Goal: Task Accomplishment & Management: Complete application form

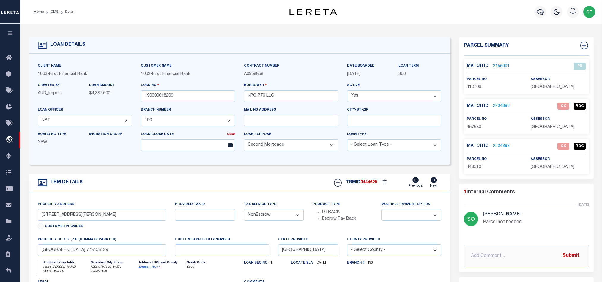
select select "9390"
select select "3703"
select select "100"
select select "NonEscrow"
click at [261, 182] on div "TBM DETAILS TBMID 3444625 Previous Next" at bounding box center [239, 183] width 421 height 19
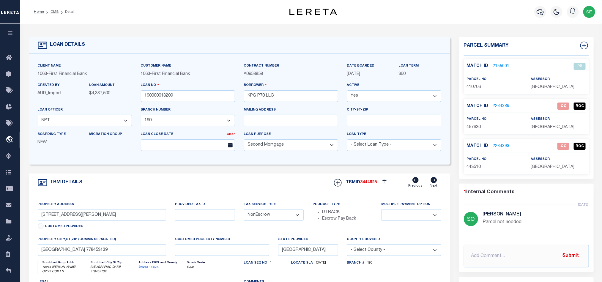
click at [284, 185] on div "TBM DETAILS TBMID 3444625 Previous Next" at bounding box center [239, 183] width 421 height 19
click at [283, 183] on div "TBM DETAILS TBMID 3444625 Previous Next" at bounding box center [239, 183] width 421 height 19
click at [474, 127] on span "457630" at bounding box center [474, 127] width 14 height 4
copy span "457630"
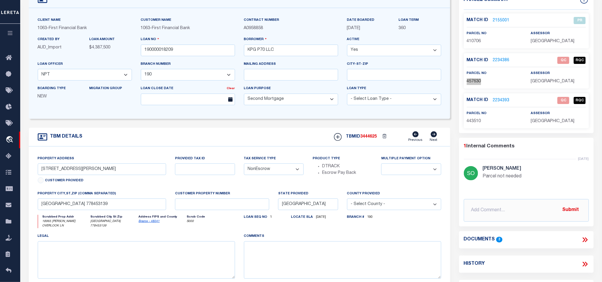
scroll to position [89, 0]
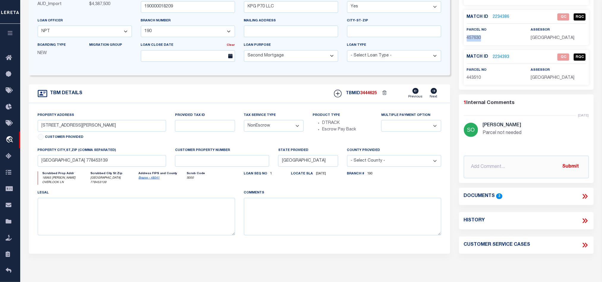
click at [584, 198] on icon at bounding box center [584, 196] width 3 height 5
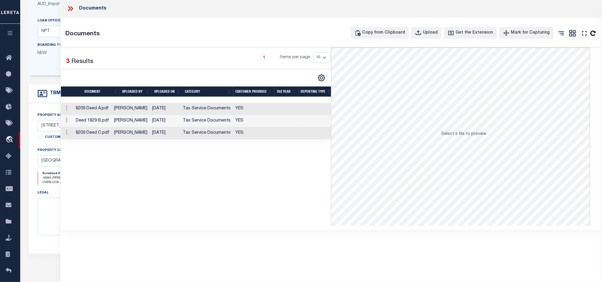
click at [244, 136] on td "YES" at bounding box center [253, 133] width 41 height 12
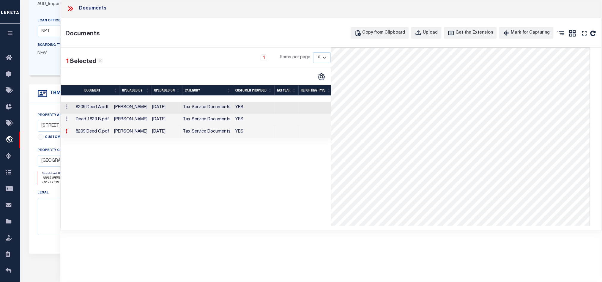
click at [72, 5] on icon at bounding box center [71, 9] width 8 height 8
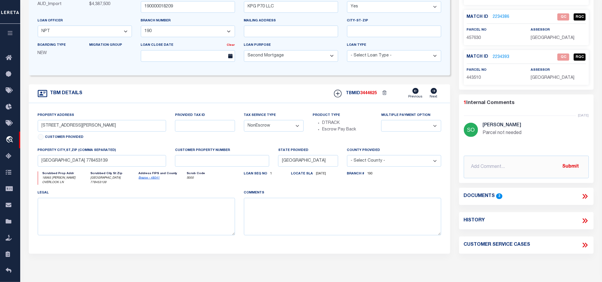
click at [474, 78] on span "443510" at bounding box center [474, 78] width 14 height 4
copy span "443510"
click at [279, 89] on div "TBM DETAILS TBMID 3444625 Previous Next" at bounding box center [239, 93] width 421 height 19
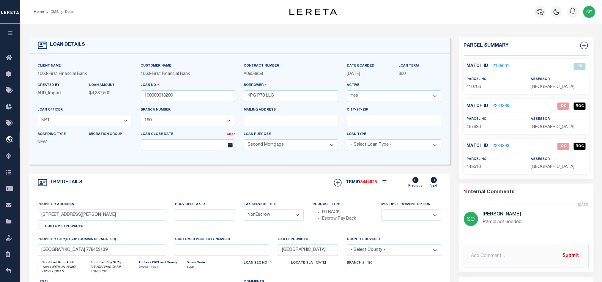
click at [244, 184] on div "TBM DETAILS TBMID 3444625 Previous Next" at bounding box center [239, 183] width 421 height 19
click at [502, 105] on link "2234386" at bounding box center [501, 106] width 17 height 6
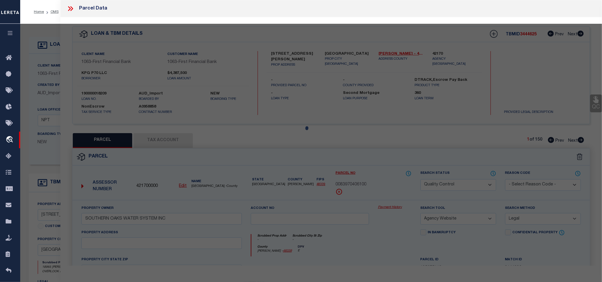
select select "AS"
select select
checkbox input "false"
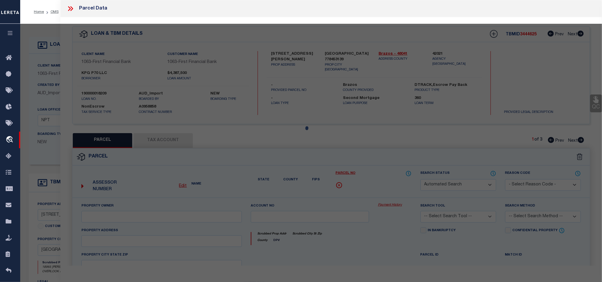
select select "QC"
type input "KPG P70 LLC"
select select "AGW"
select select "LEG"
type input "HIGH PRAIRIE (PVT) RD"
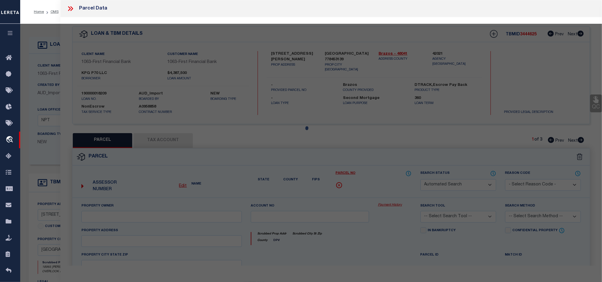
type input "TX 77845"
type textarea "A013000, T HENRY A-130, TRACT 5.1, 24.995 ACRES,"
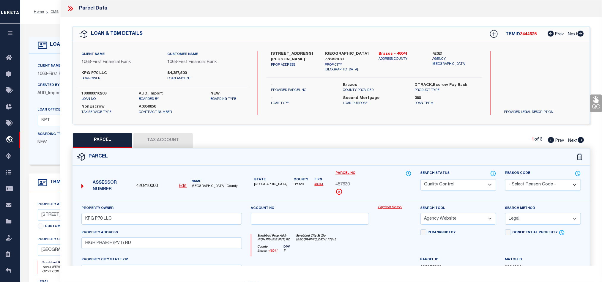
click at [386, 155] on div "Parcel" at bounding box center [330, 157] width 517 height 17
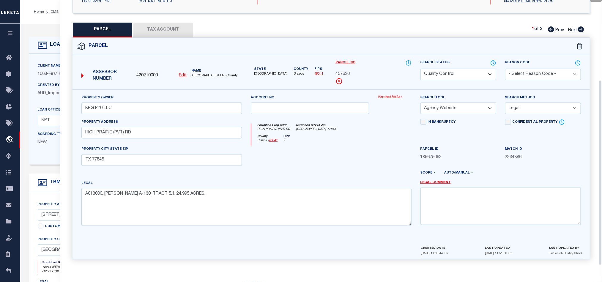
scroll to position [115, 0]
click at [341, 159] on div at bounding box center [309, 157] width 127 height 24
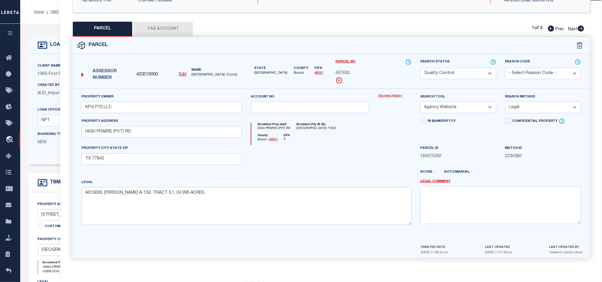
click at [148, 23] on button "Tax Account" at bounding box center [162, 29] width 59 height 15
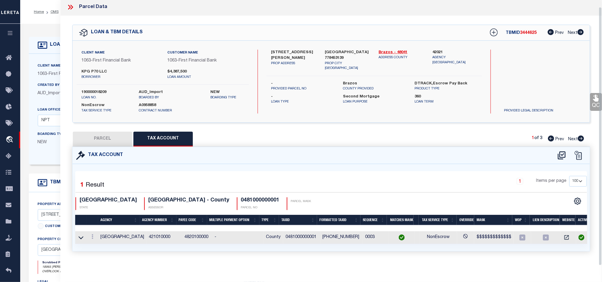
select select "100"
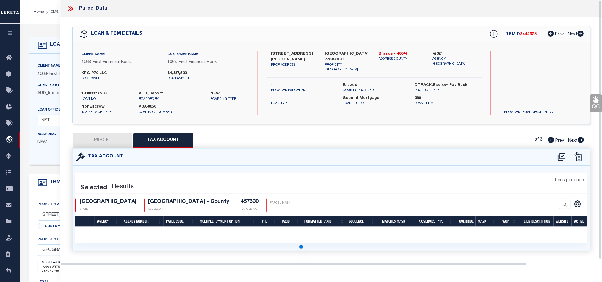
scroll to position [0, 0]
select select "100"
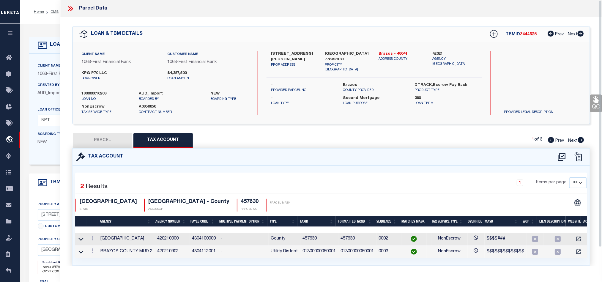
drag, startPoint x: 95, startPoint y: 141, endPoint x: 391, endPoint y: 183, distance: 298.9
click at [95, 141] on button "PARCEL" at bounding box center [102, 140] width 59 height 15
select select "AS"
select select
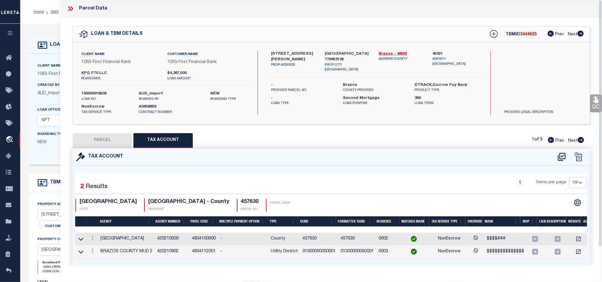
checkbox input "false"
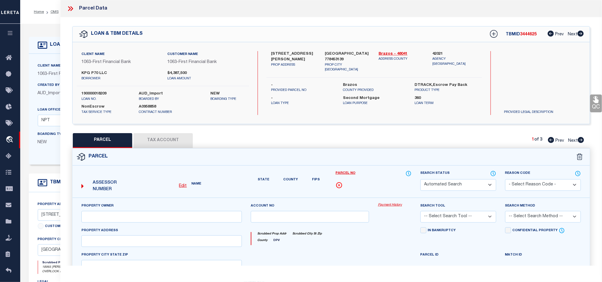
click at [384, 167] on form "Parcel Edit Name State" at bounding box center [330, 255] width 517 height 212
select select "QC"
type input "KPG P70 LLC"
select select "AGW"
select select "LEG"
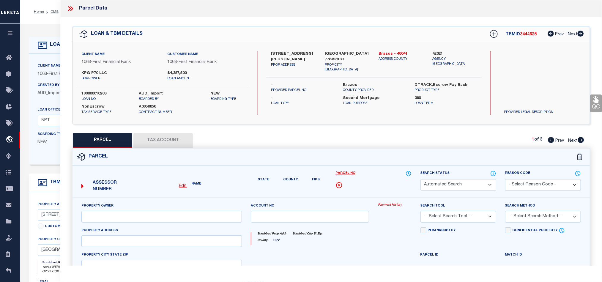
type input "HIGH PRAIRIE (PVT) RD"
type input "TX 77845"
type textarea "A013000, T HENRY A-130, TRACT 5.1, 24.995 ACRES,"
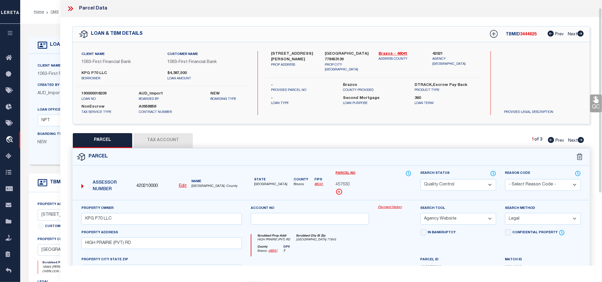
scroll to position [89, 0]
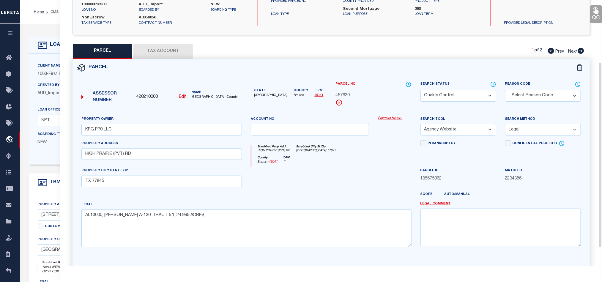
click at [344, 168] on div "County Brazos - 48041 DPV E" at bounding box center [331, 162] width 160 height 12
click at [341, 172] on div at bounding box center [309, 179] width 127 height 24
click at [365, 170] on div at bounding box center [309, 179] width 127 height 24
click at [359, 179] on div at bounding box center [309, 179] width 127 height 24
click at [492, 83] on icon at bounding box center [493, 84] width 5 height 5
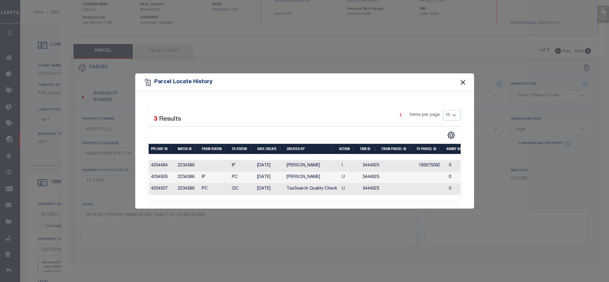
click at [464, 79] on button "Close" at bounding box center [463, 82] width 8 height 8
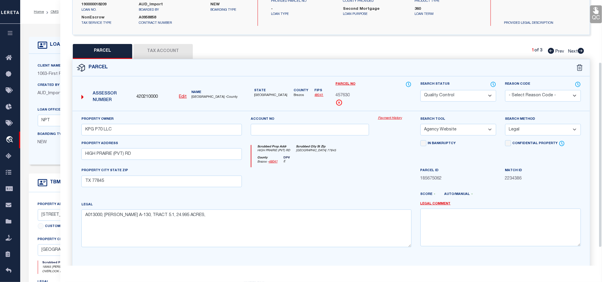
click at [371, 172] on div at bounding box center [309, 179] width 127 height 24
click at [458, 97] on select "Automated Search Bad Parcel Complete Duplicate Parcel High Dollar Reporting In …" at bounding box center [458, 96] width 76 height 12
select select "CP"
drag, startPoint x: 323, startPoint y: 189, endPoint x: 343, endPoint y: 186, distance: 20.2
click at [323, 189] on div at bounding box center [309, 179] width 127 height 24
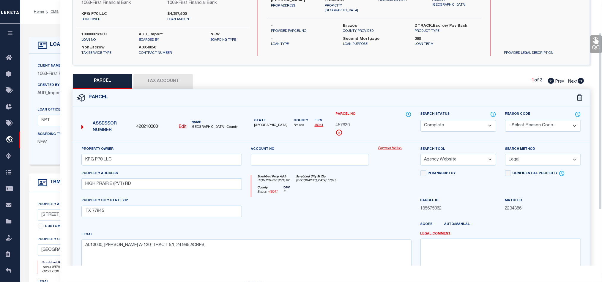
scroll to position [45, 0]
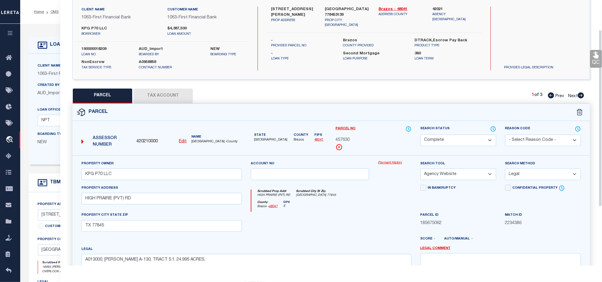
click at [594, 58] on icon at bounding box center [596, 55] width 6 height 7
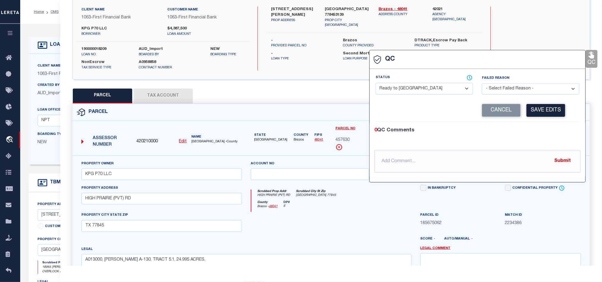
click at [438, 92] on select "- Select Status - Ready to QC Correct Incorrect" at bounding box center [424, 89] width 97 height 12
select select "COR"
click at [541, 125] on div "0 QC Comments @Aakash Patel @Abdul Muzain @Adams, Pamela S @Adhikary Rinki @Agu…" at bounding box center [478, 150] width 216 height 56
click at [550, 112] on button "Save Edits" at bounding box center [545, 110] width 39 height 13
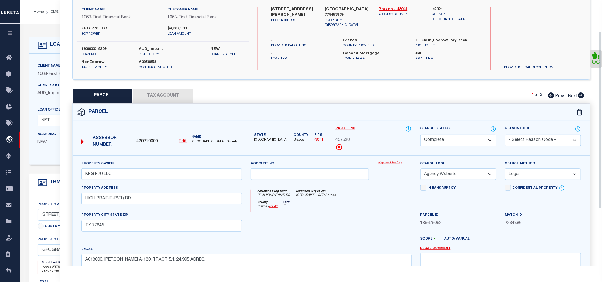
scroll to position [133, 0]
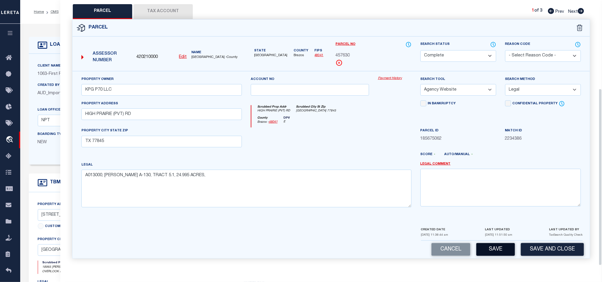
click at [497, 248] on button "Save" at bounding box center [495, 249] width 39 height 13
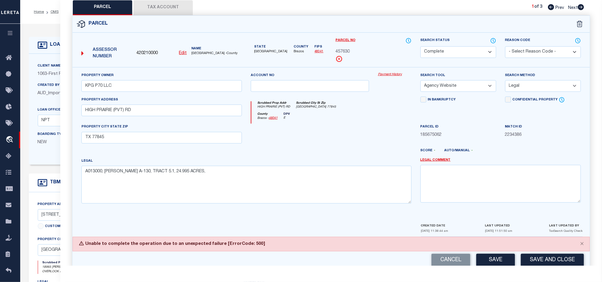
click at [352, 129] on div at bounding box center [309, 136] width 127 height 24
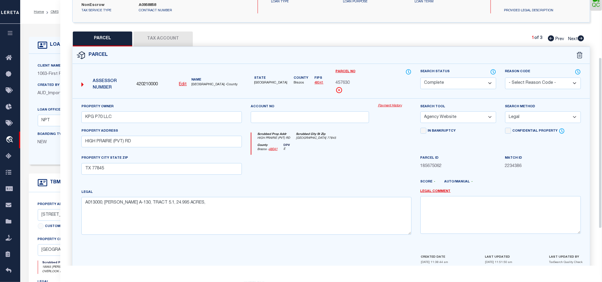
scroll to position [88, 0]
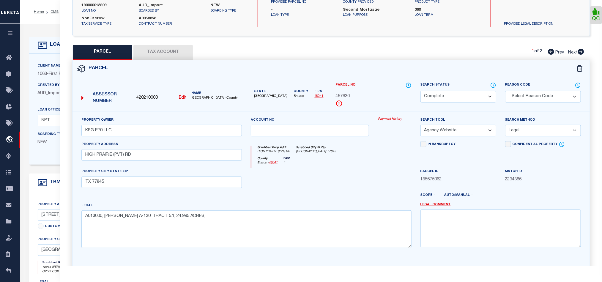
click at [582, 51] on icon at bounding box center [581, 52] width 6 height 6
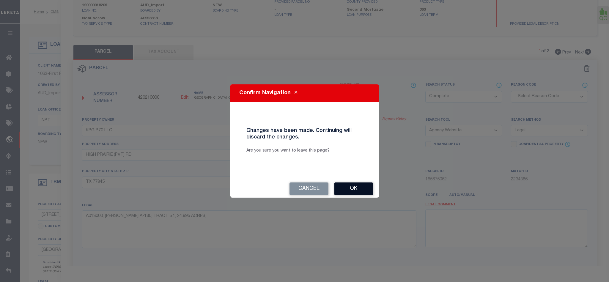
click at [363, 186] on button "Ok" at bounding box center [353, 188] width 39 height 13
select select "AS"
select select
checkbox input "false"
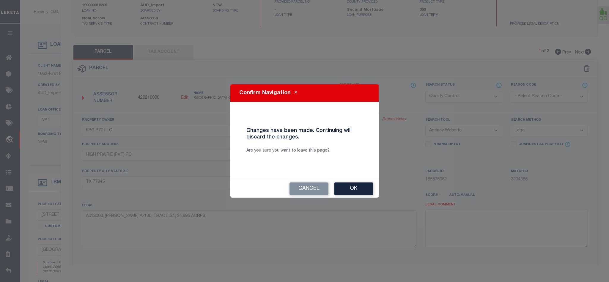
checkbox input "false"
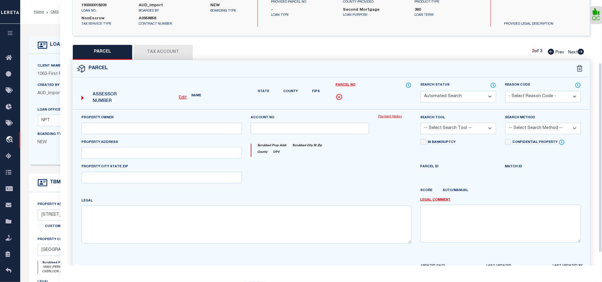
select select "PR"
select select "099"
type input "DURDEN,JESSE CAMERON"
select select "ATL"
select select "ADD"
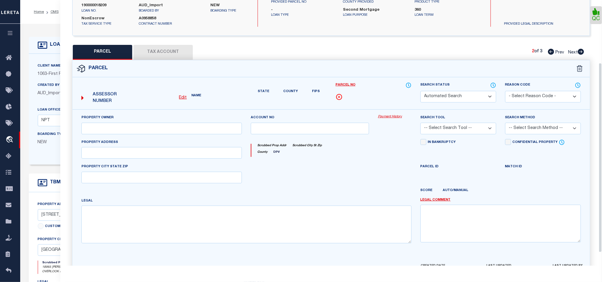
type input "18965 [PERSON_NAME] OVERLOOK LN"
type input "COLLEGE STATION, TX 77845"
type textarea "THE MEADOWS PH 1, BLOCK 1, LOT 16"
type textarea "Parcel not needed"
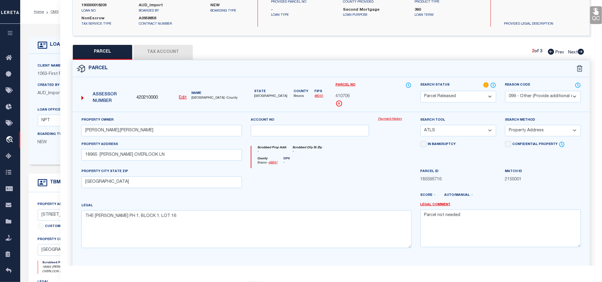
click at [581, 53] on icon at bounding box center [581, 52] width 6 height 6
select select "AS"
select select
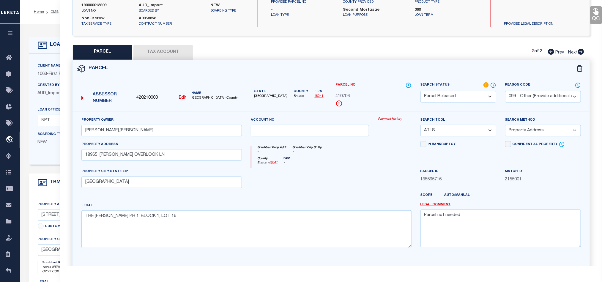
checkbox input "false"
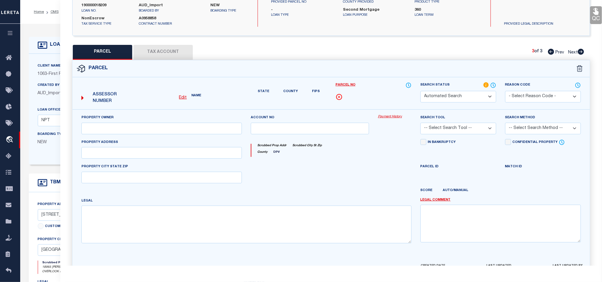
select select "QC"
type input "KPG P70 LLC"
select select "AGW"
select select "LEG"
type input "ROCK BARN (PVT) RD"
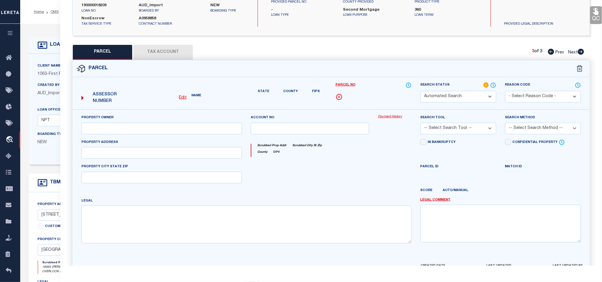
type input "TX 77845"
type textarea "A013000, T HENRY A-130, TRACT 5.1, 24.997 ACRES"
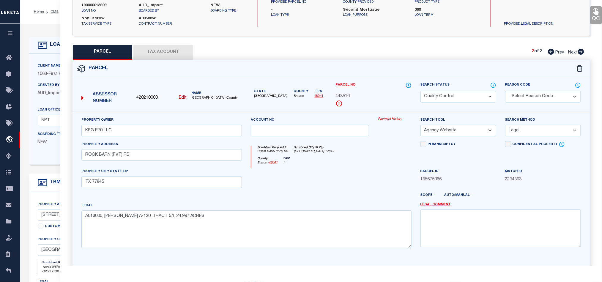
click at [458, 96] on select "Automated Search Bad Parcel Complete Duplicate Parcel High Dollar Reporting In …" at bounding box center [458, 97] width 76 height 12
select select "CP"
click at [339, 179] on div at bounding box center [309, 180] width 127 height 24
click at [595, 12] on icon at bounding box center [596, 11] width 8 height 8
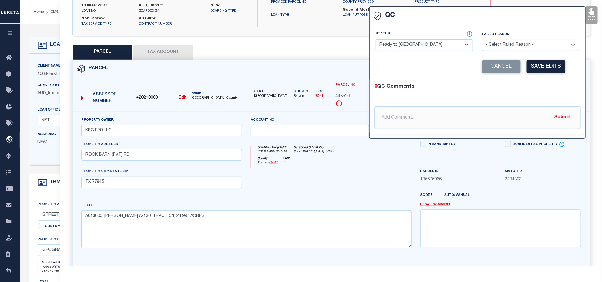
click at [433, 46] on select "- Select Status - Ready to QC Correct Incorrect" at bounding box center [424, 45] width 97 height 12
select select "COR"
click at [528, 77] on div "Corrected Search Value Cancel Save Edits" at bounding box center [478, 67] width 204 height 23
click at [531, 64] on button "Save Edits" at bounding box center [545, 66] width 39 height 13
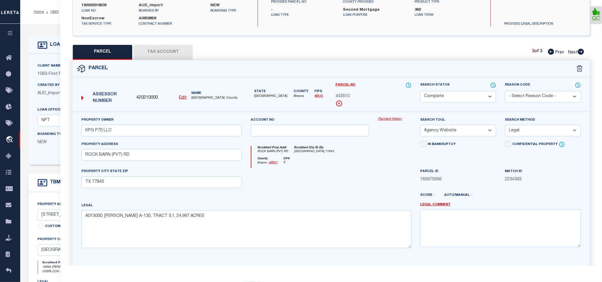
click at [165, 52] on button "Tax Account" at bounding box center [162, 52] width 59 height 15
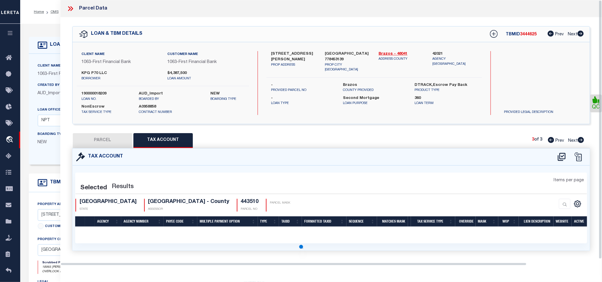
scroll to position [0, 0]
select select "100"
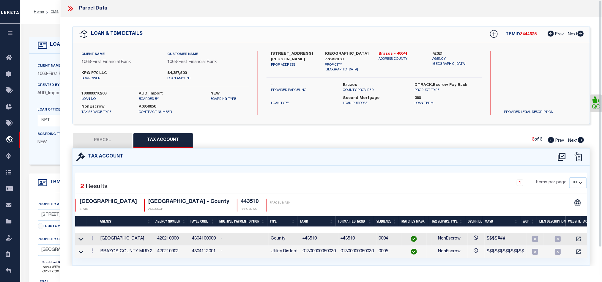
click at [113, 138] on button "PARCEL" at bounding box center [102, 140] width 59 height 15
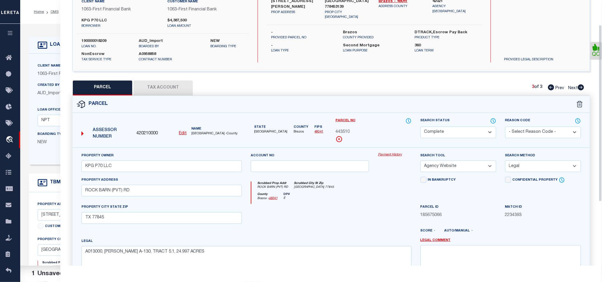
scroll to position [133, 0]
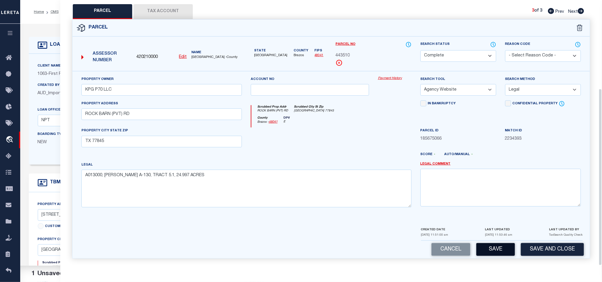
click at [495, 250] on button "Save" at bounding box center [495, 249] width 39 height 13
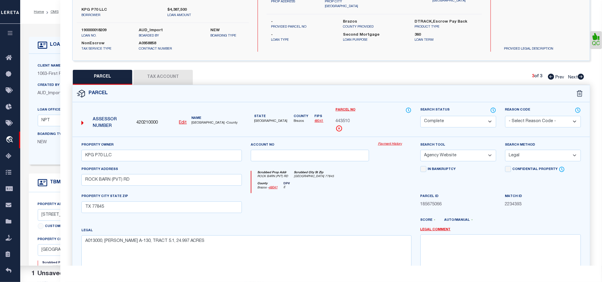
scroll to position [0, 0]
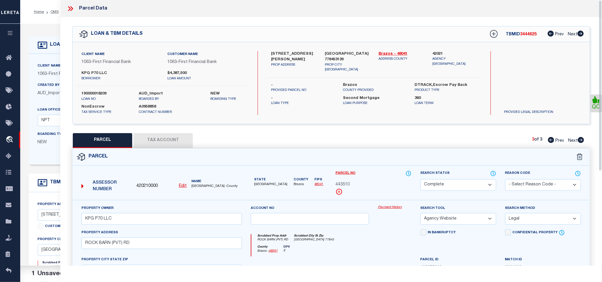
click at [72, 5] on icon at bounding box center [71, 9] width 8 height 8
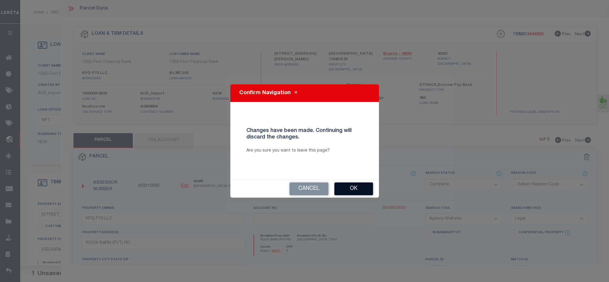
click at [357, 191] on button "Ok" at bounding box center [353, 188] width 39 height 13
select select "QC"
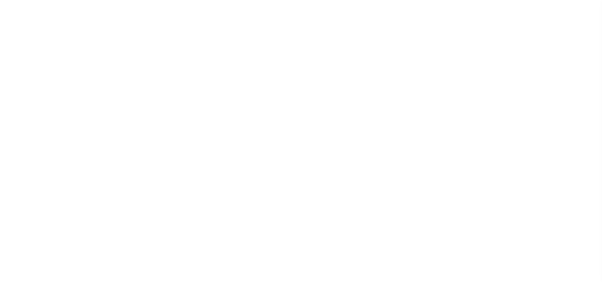
select select "100"
select select "NonEscrow"
select select "9390"
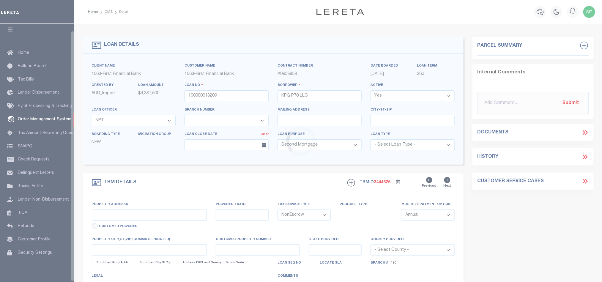
select select "3703"
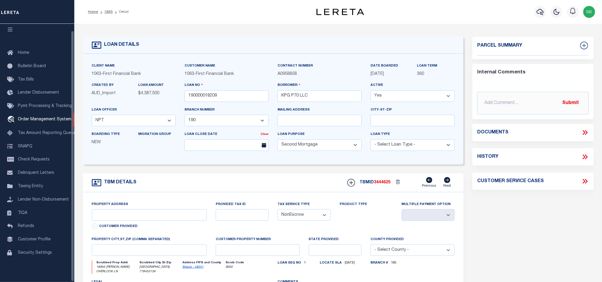
type input "[STREET_ADDRESS][PERSON_NAME]"
select select
type input "[GEOGRAPHIC_DATA] 778453139"
type input "[GEOGRAPHIC_DATA]"
select select
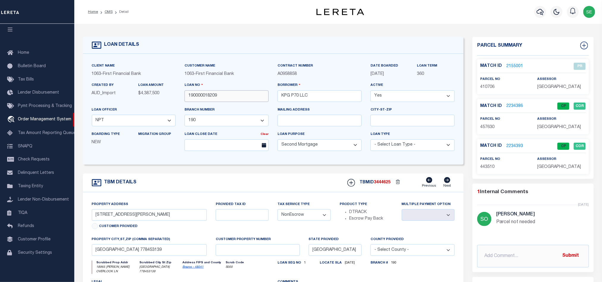
click at [229, 96] on input "190000018209" at bounding box center [226, 96] width 84 height 12
click at [381, 184] on span "3444625" at bounding box center [382, 182] width 17 height 4
copy span "3444625"
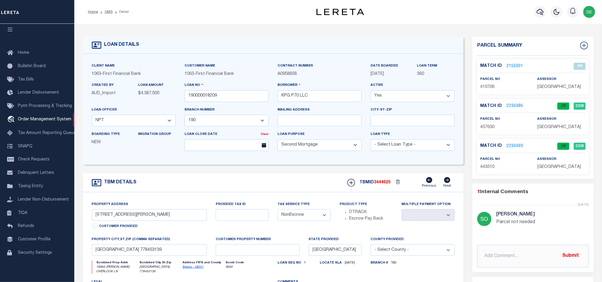
click at [549, 125] on span "[GEOGRAPHIC_DATA]" at bounding box center [559, 127] width 44 height 4
copy div "[GEOGRAPHIC_DATA]"
click at [487, 126] on span "457630" at bounding box center [487, 127] width 14 height 4
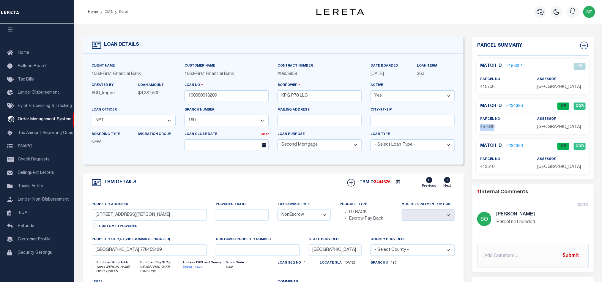
click at [487, 126] on span "457630" at bounding box center [487, 127] width 14 height 4
copy span "457630"
click at [240, 94] on input "190000018209" at bounding box center [226, 96] width 84 height 12
click at [379, 184] on span "3444625" at bounding box center [382, 182] width 17 height 4
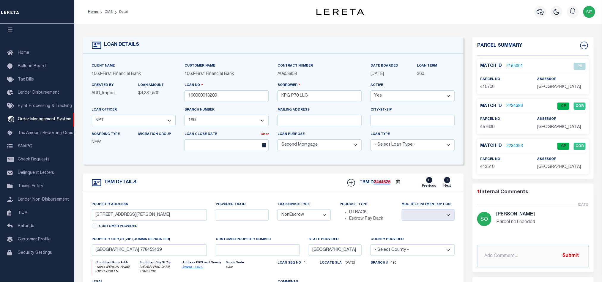
click at [379, 184] on span "3444625" at bounding box center [382, 182] width 17 height 4
copy span "3444625"
click at [548, 167] on span "[GEOGRAPHIC_DATA]" at bounding box center [559, 167] width 44 height 4
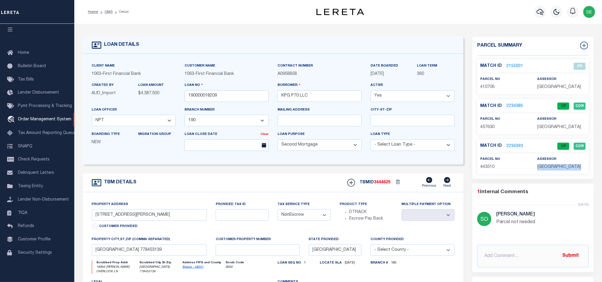
copy div "[GEOGRAPHIC_DATA]"
click at [486, 168] on span "443510" at bounding box center [487, 167] width 14 height 4
copy span "443510"
click at [293, 183] on div "TBM DETAILS TBMID 3444625 Previous Next" at bounding box center [273, 183] width 381 height 19
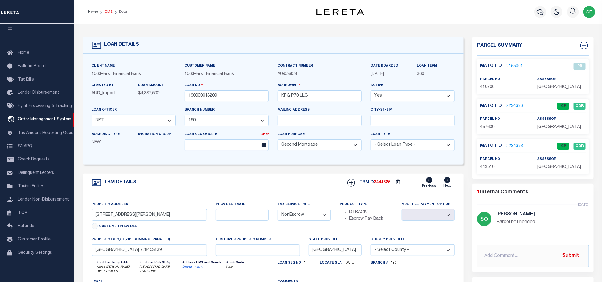
click at [110, 10] on link "OMS" at bounding box center [109, 12] width 8 height 4
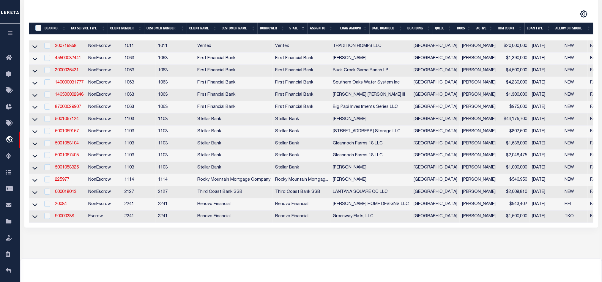
scroll to position [134, 0]
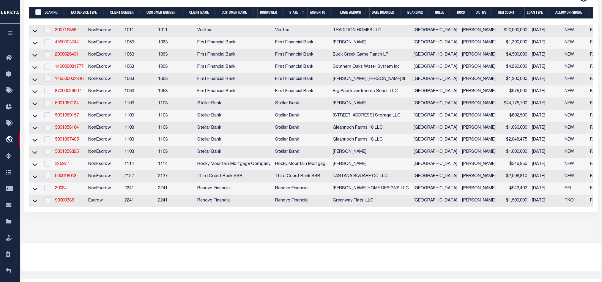
click at [69, 45] on link "45500032441" at bounding box center [68, 42] width 26 height 4
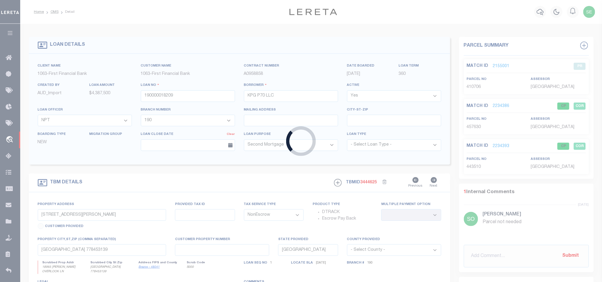
type input "45500032441"
type input "[PERSON_NAME]"
select select "92697"
select select "518"
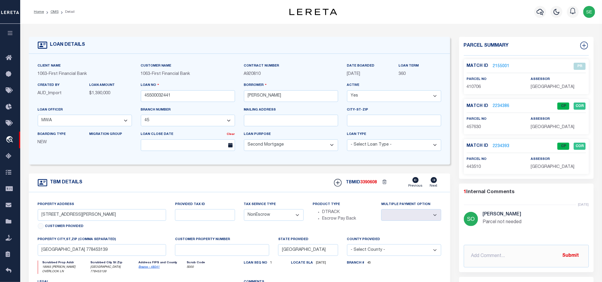
type input "[STREET_ADDRESS]"
select select
type input "MIDLOTHIAN TX 760655720"
select select "92697"
select select "518"
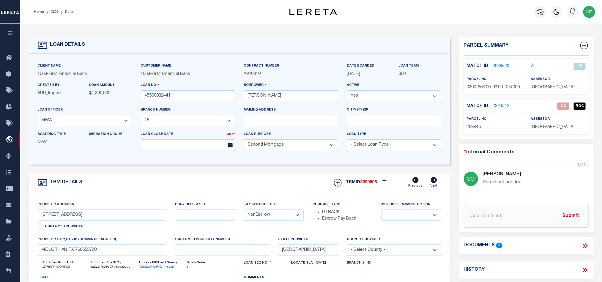
click at [310, 180] on div "TBM DETAILS TBMID 3390608 Previous Next" at bounding box center [239, 183] width 421 height 19
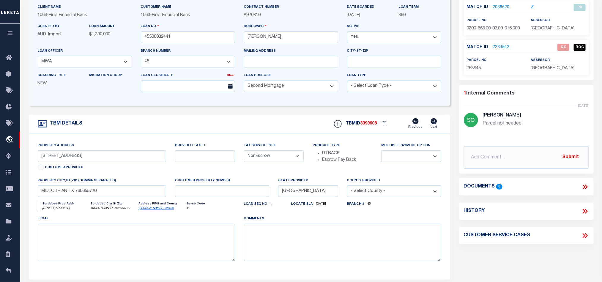
scroll to position [45, 0]
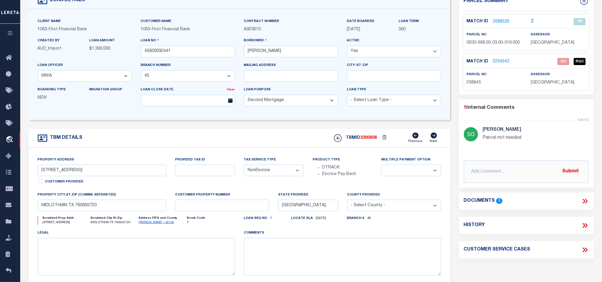
drag, startPoint x: 241, startPoint y: 141, endPoint x: 88, endPoint y: 45, distance: 180.7
click at [241, 141] on div "TBM DETAILS TBMID 3390608 Previous Next" at bounding box center [239, 138] width 421 height 19
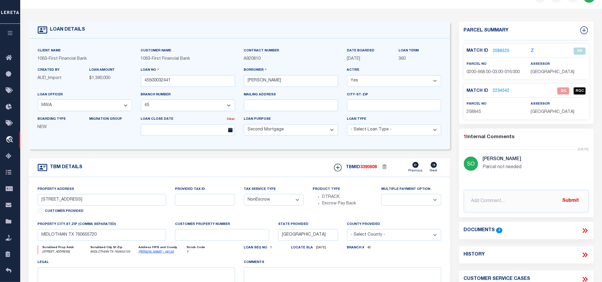
scroll to position [0, 0]
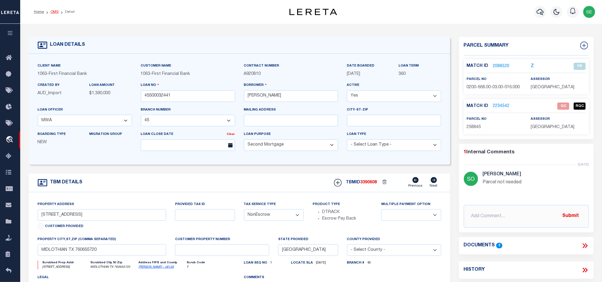
click at [54, 12] on link "OMS" at bounding box center [55, 12] width 8 height 4
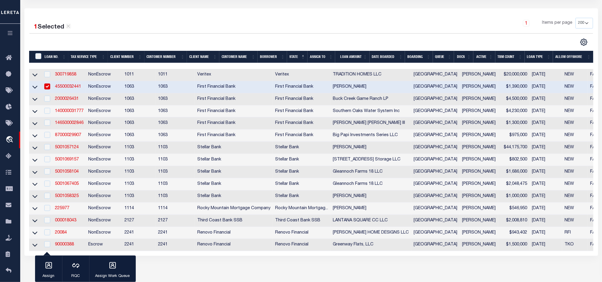
scroll to position [89, 0]
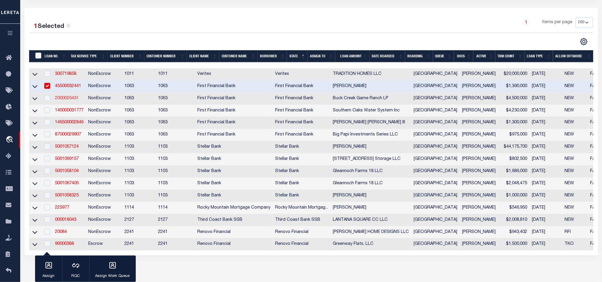
click at [66, 100] on link "2000026431" at bounding box center [67, 98] width 24 height 4
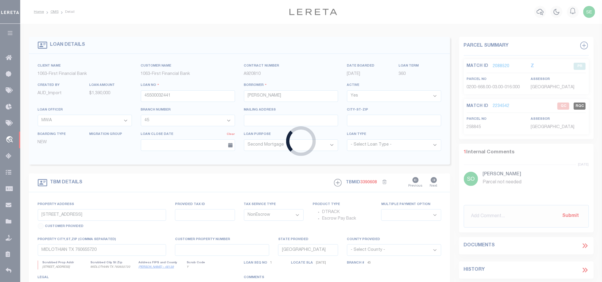
type input "2000026431"
type input "Buck Creek Game Ranch LP"
select select "773"
select select "490"
select select "400"
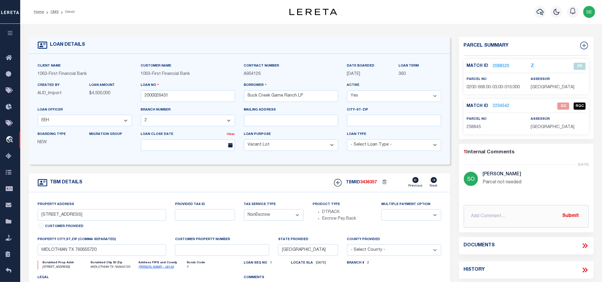
select select "773"
select select "490"
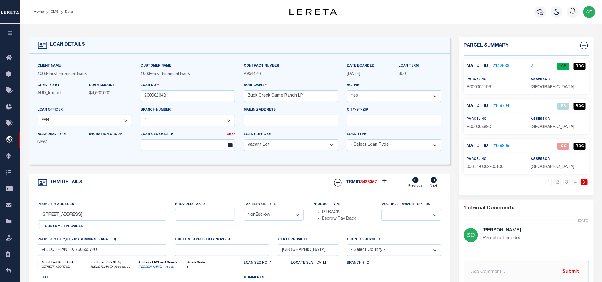
type input "1661 PR 1973"
select select
type input "Lawn [GEOGRAPHIC_DATA] 79530"
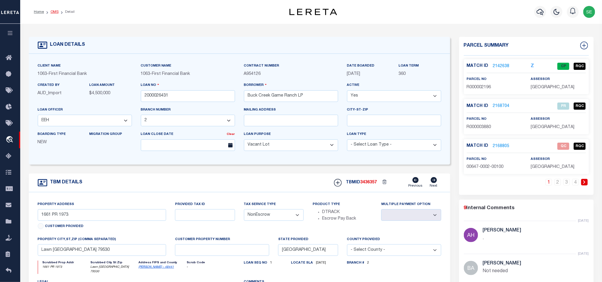
click at [55, 10] on link "OMS" at bounding box center [55, 12] width 8 height 4
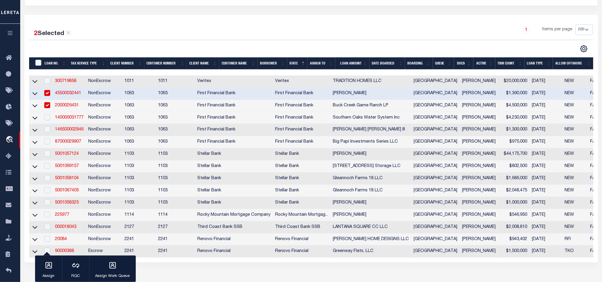
scroll to position [89, 0]
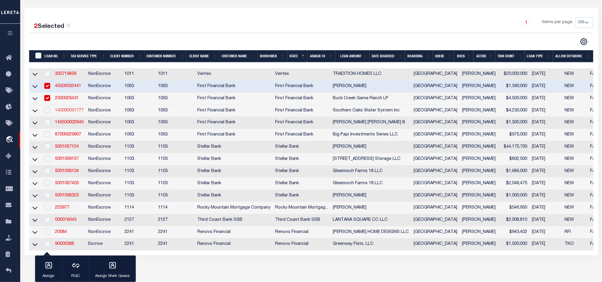
click at [66, 112] on link "140000031777" at bounding box center [69, 110] width 29 height 4
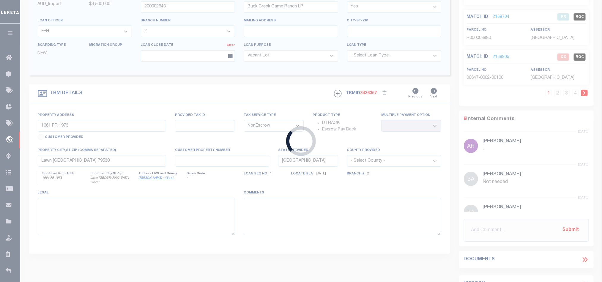
type input "140000031777"
type input "Southern Oaks Water System Inc"
select select "1520"
select select "791"
select select "100"
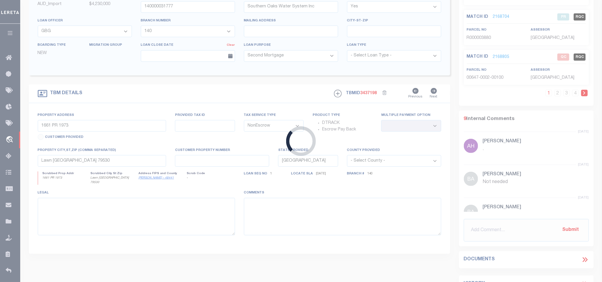
type input "[STREET_ADDRESS][PERSON_NAME]"
select select
type input "[GEOGRAPHIC_DATA]"
select select "1520"
select select "791"
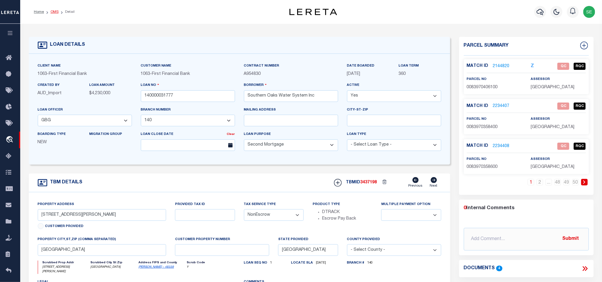
click at [55, 12] on link "OMS" at bounding box center [55, 12] width 8 height 4
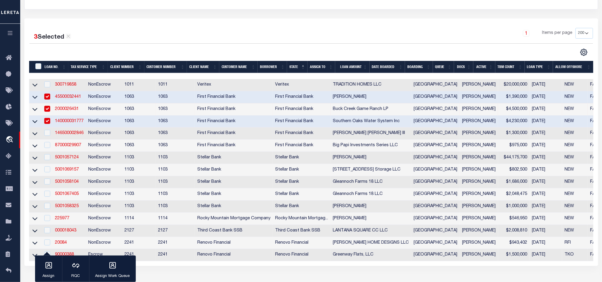
scroll to position [89, 0]
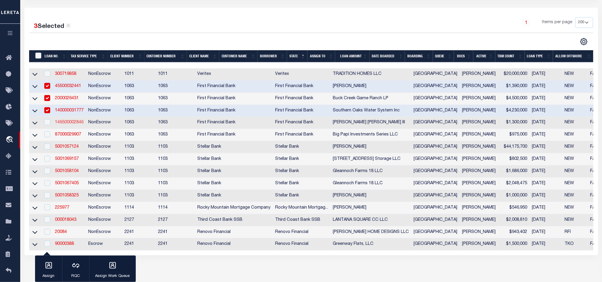
click at [61, 124] on link "146500002846" at bounding box center [69, 122] width 29 height 4
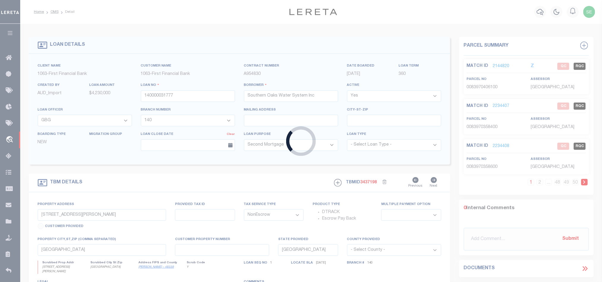
type input "146500002846"
type input "[PERSON_NAME] [PERSON_NAME] III"
select select "845"
select select "797"
select select
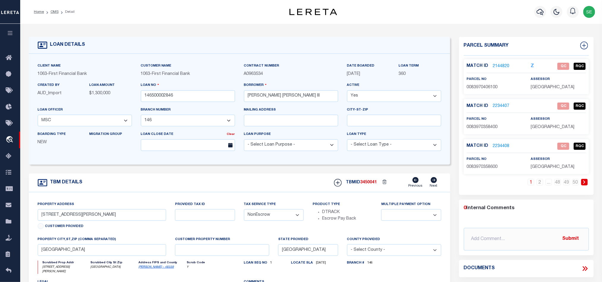
type input "3818 ACORN LN"
select select
type input "[PERSON_NAME] TX 773659633"
select select
select select "845"
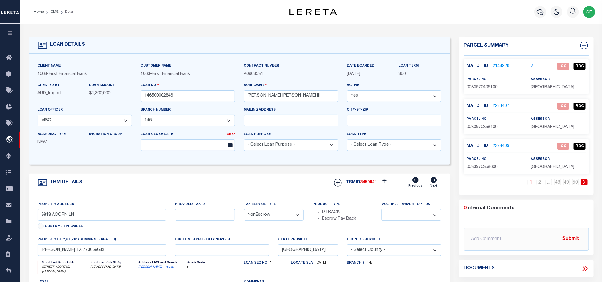
select select "797"
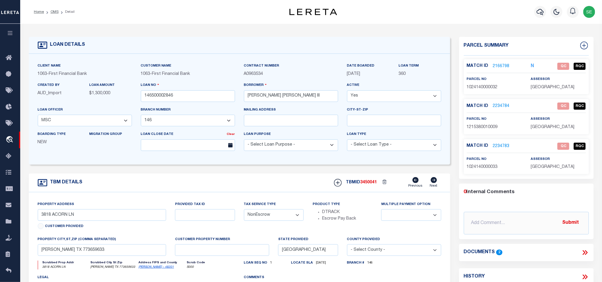
click at [288, 183] on div "TBM DETAILS TBMID 3450041 Previous Next" at bounding box center [239, 183] width 421 height 19
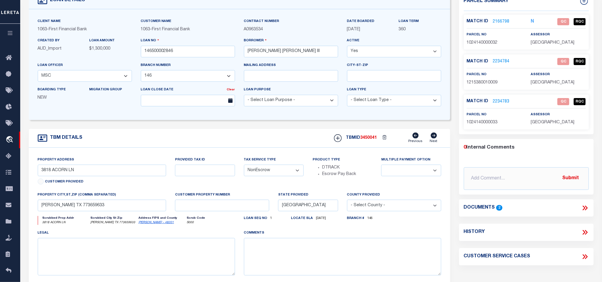
click at [490, 41] on span "1024140000032" at bounding box center [482, 43] width 31 height 4
copy span "1024140000032"
click at [501, 20] on link "2166798" at bounding box center [501, 22] width 17 height 6
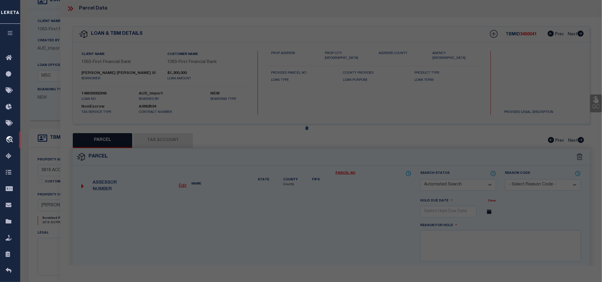
checkbox input "false"
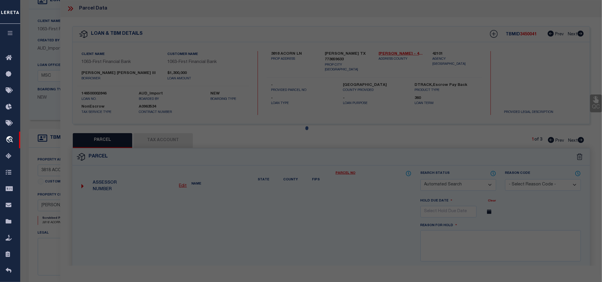
select select "QC"
type input "[PERSON_NAME] & [PERSON_NAME]"
select select "AGW"
select select "LEG"
type input "3818 ACORN LN"
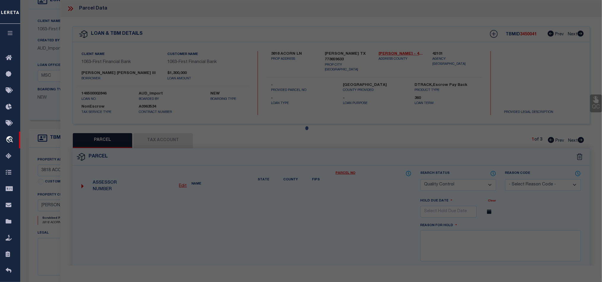
type input "[GEOGRAPHIC_DATA]"
type textarea "LT 32 [GEOGRAPHIC_DATA] U/R"
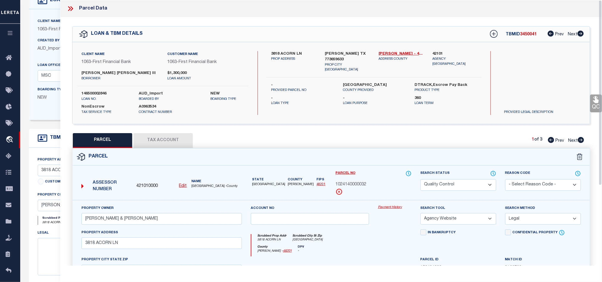
click at [168, 139] on button "Tax Account" at bounding box center [162, 140] width 59 height 15
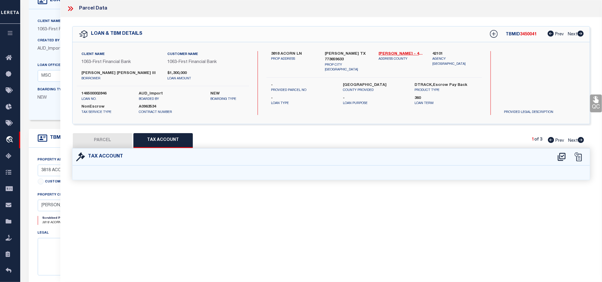
select select "100"
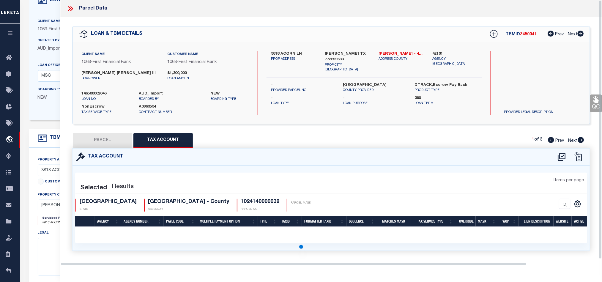
select select "100"
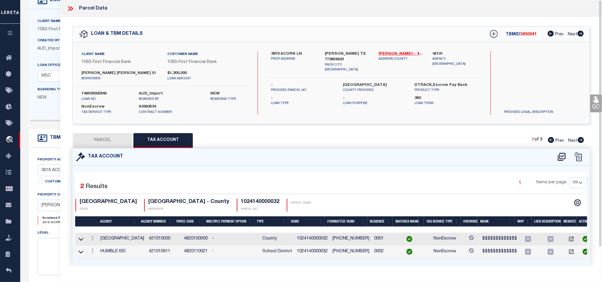
drag, startPoint x: 110, startPoint y: 142, endPoint x: 114, endPoint y: 142, distance: 4.5
click at [110, 142] on button "PARCEL" at bounding box center [102, 140] width 59 height 15
select select "AS"
select select
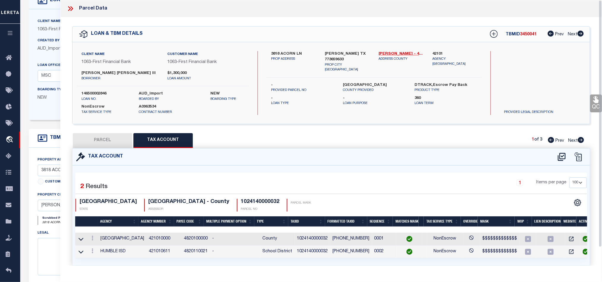
checkbox input "false"
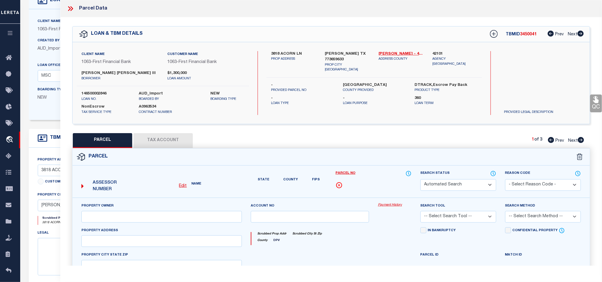
select select "QC"
type input "[PERSON_NAME] & [PERSON_NAME]"
select select "AGW"
select select "LEG"
type input "3818 ACORN LN"
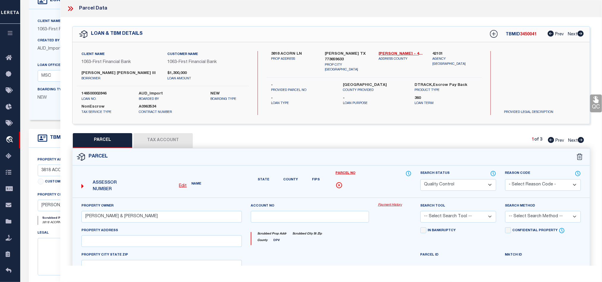
type input "[GEOGRAPHIC_DATA]"
type textarea "LT 32 [GEOGRAPHIC_DATA] U/R"
click at [382, 158] on div "Parcel" at bounding box center [330, 157] width 517 height 17
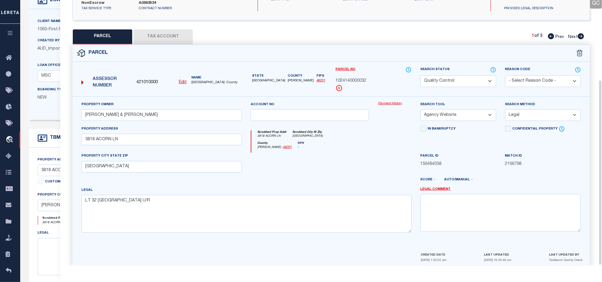
scroll to position [115, 0]
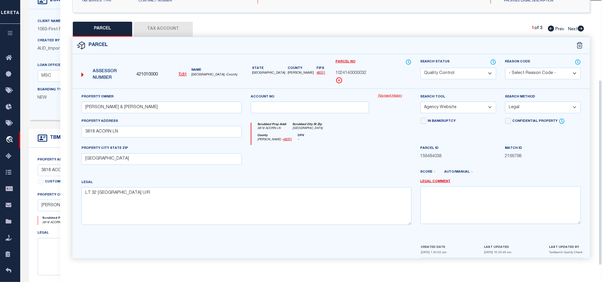
click at [363, 150] on div at bounding box center [309, 157] width 127 height 24
click at [325, 163] on div at bounding box center [309, 157] width 127 height 24
click at [352, 154] on div at bounding box center [309, 157] width 127 height 24
